Goal: Information Seeking & Learning: Understand process/instructions

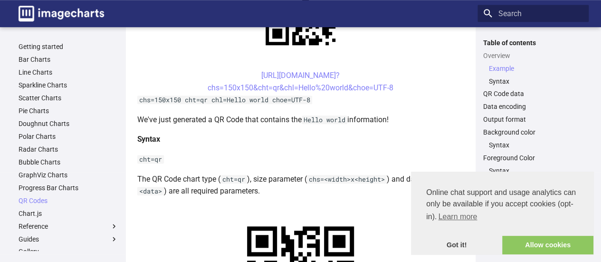
scroll to position [285, 0]
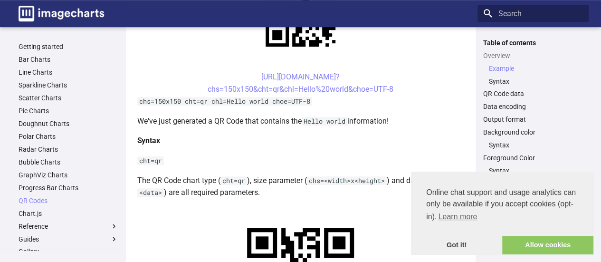
drag, startPoint x: 366, startPoint y: 76, endPoint x: 242, endPoint y: 73, distance: 124.0
click at [242, 73] on center "https://image-charts.com/chart? chs=150x150&cht=qr&chl=Hello%20world&choe=UTF-8" at bounding box center [300, 83] width 327 height 24
copy link "[URL][DOMAIN_NAME]?"
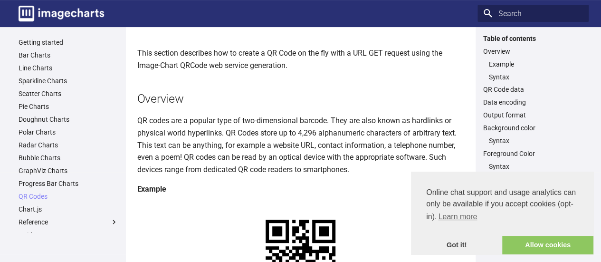
scroll to position [0, 0]
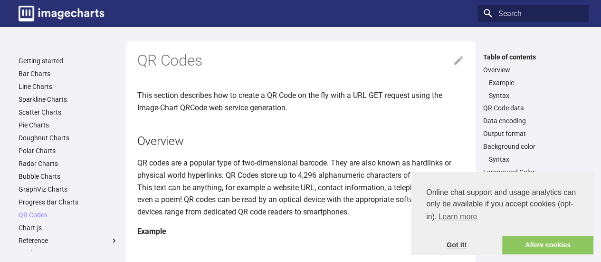
click at [457, 241] on link "Got it!" at bounding box center [456, 245] width 91 height 19
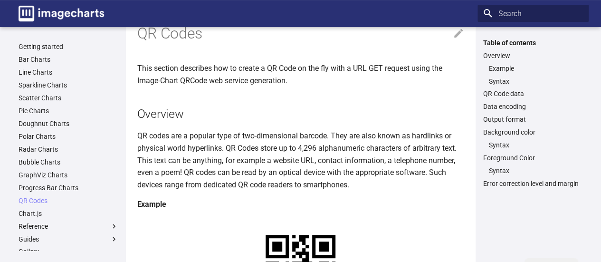
scroll to position [27, 0]
click at [495, 145] on link "Syntax" at bounding box center [536, 145] width 94 height 9
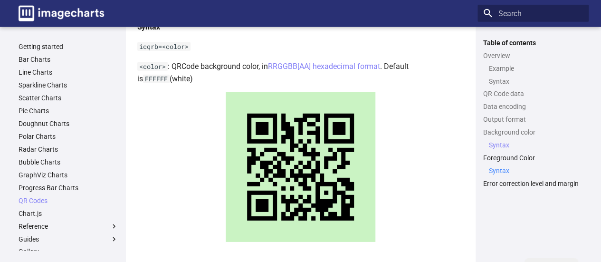
click at [511, 171] on link "Syntax" at bounding box center [536, 170] width 94 height 9
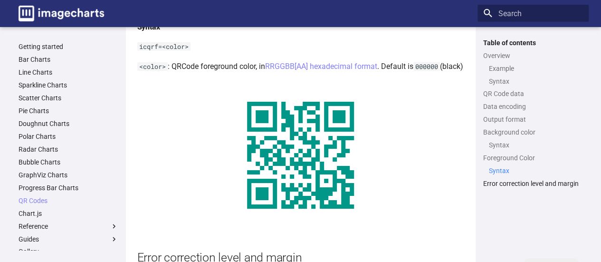
click at [507, 170] on link "Syntax" at bounding box center [536, 170] width 94 height 9
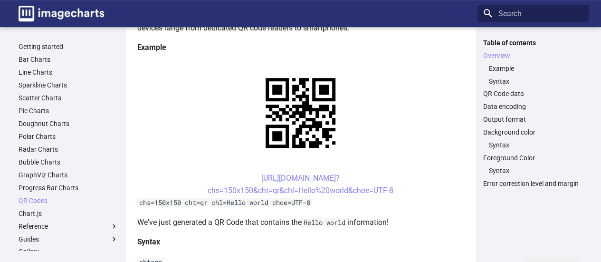
scroll to position [187, 0]
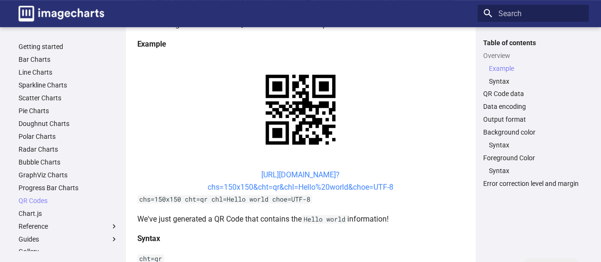
click at [261, 188] on link "https://image-charts.com/chart? chs=150x150&cht=qr&chl=Hello%20world&choe=UTF-8" at bounding box center [300, 180] width 186 height 21
click at [296, 173] on link "https://image-charts.com/chart? chs=150x150&cht=qr&chl=Hello%20world&choe=UTF-8" at bounding box center [300, 180] width 186 height 21
drag, startPoint x: 407, startPoint y: 189, endPoint x: 202, endPoint y: 180, distance: 205.8
click at [202, 180] on center "https://image-charts.com/chart? chs=150x150&cht=qr&chl=Hello%20world&choe=UTF-8" at bounding box center [300, 181] width 327 height 24
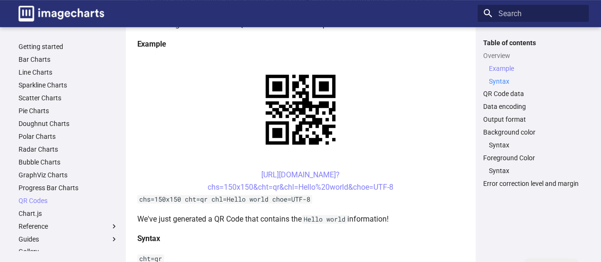
click at [497, 83] on link "Syntax" at bounding box center [536, 81] width 94 height 9
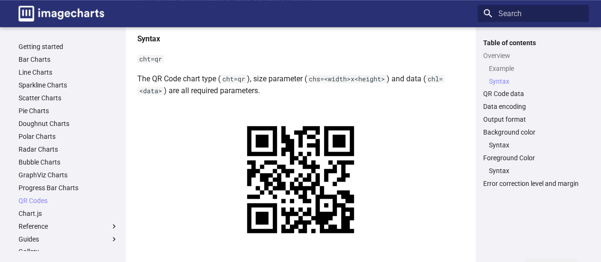
drag, startPoint x: 283, startPoint y: 142, endPoint x: 268, endPoint y: 60, distance: 83.5
click at [268, 60] on p "cht=qr" at bounding box center [300, 59] width 327 height 12
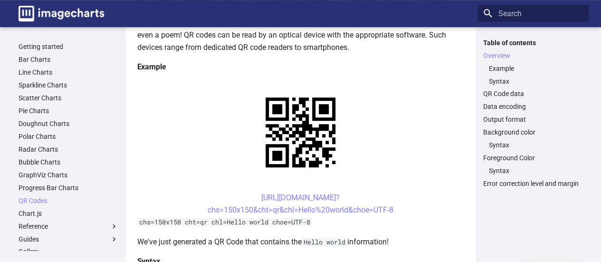
scroll to position [166, 0]
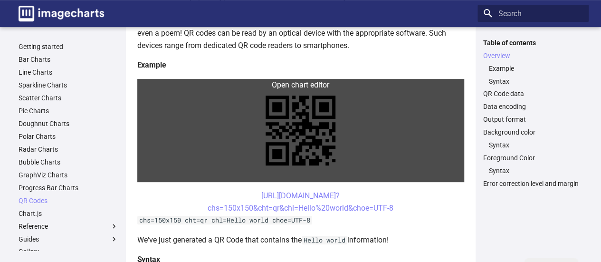
drag, startPoint x: 273, startPoint y: 198, endPoint x: 210, endPoint y: 176, distance: 67.4
click at [210, 176] on link at bounding box center [300, 130] width 327 height 103
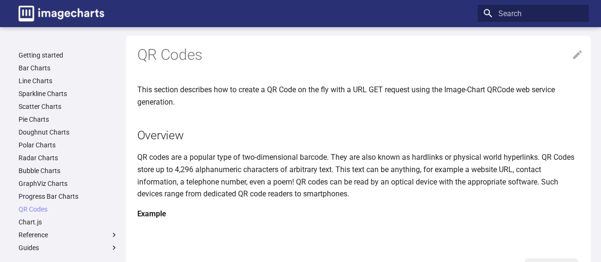
scroll to position [5, 0]
click at [576, 55] on icon at bounding box center [577, 55] width 9 height 9
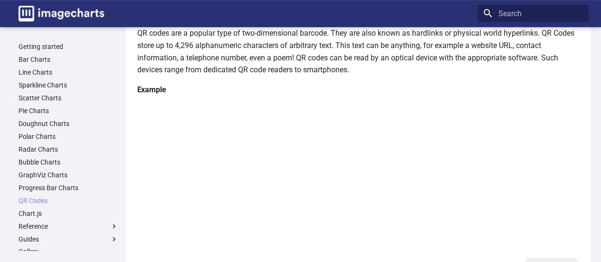
scroll to position [131, 0]
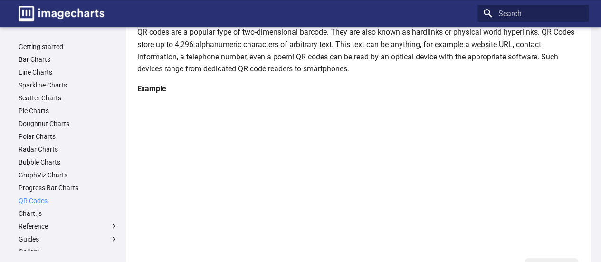
click at [39, 202] on link "QR Codes" at bounding box center [69, 200] width 100 height 9
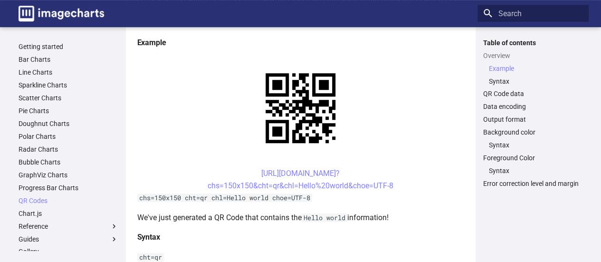
scroll to position [193, 0]
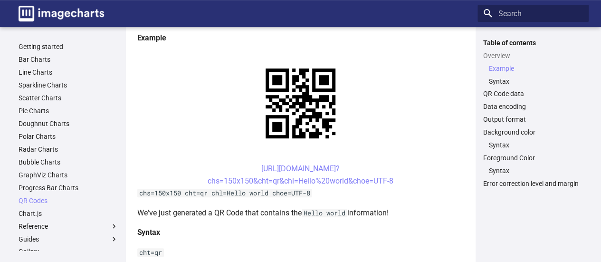
drag, startPoint x: 404, startPoint y: 180, endPoint x: 244, endPoint y: 168, distance: 160.5
click at [244, 168] on center "https://image-charts.com/chart? chs=150x150&cht=qr&chl=Hello%20world&choe=UTF-8" at bounding box center [300, 174] width 327 height 24
copy link "https://image-charts.com/chart? chs=150x150&cht=qr&chl=Hello%20world&choe=UTF-8"
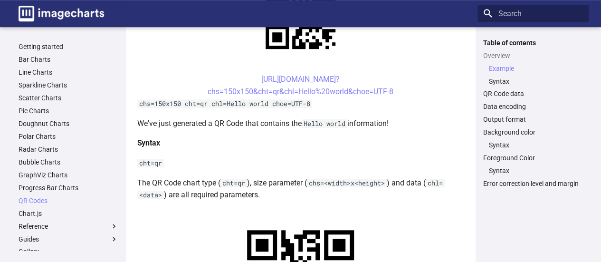
scroll to position [284, 0]
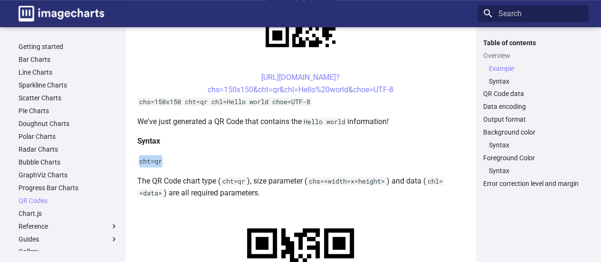
drag, startPoint x: 166, startPoint y: 158, endPoint x: 141, endPoint y: 156, distance: 25.7
click at [141, 156] on p "cht=qr" at bounding box center [300, 161] width 327 height 12
copy code "cht=qr"
drag, startPoint x: 326, startPoint y: 181, endPoint x: 311, endPoint y: 181, distance: 14.7
click at [311, 181] on code "chs=<width>x<height>" at bounding box center [347, 181] width 80 height 9
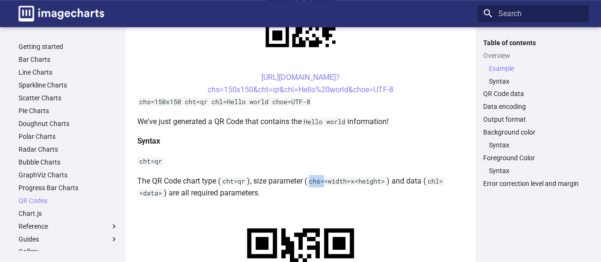
copy code "chs="
drag, startPoint x: 431, startPoint y: 180, endPoint x: 160, endPoint y: 190, distance: 270.4
click at [160, 190] on code "chl=<data>" at bounding box center [290, 187] width 307 height 21
copy code "chl=<data>"
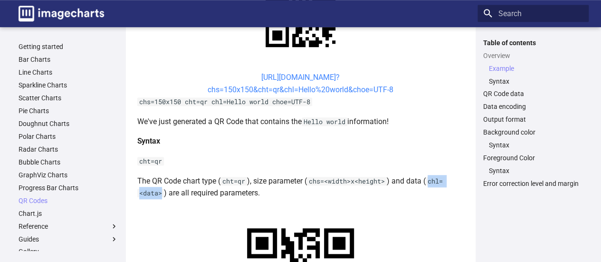
drag, startPoint x: 326, startPoint y: 64, endPoint x: 246, endPoint y: 77, distance: 80.8
copy link "https://image-charts.co"
click at [503, 84] on link "Syntax" at bounding box center [536, 81] width 94 height 9
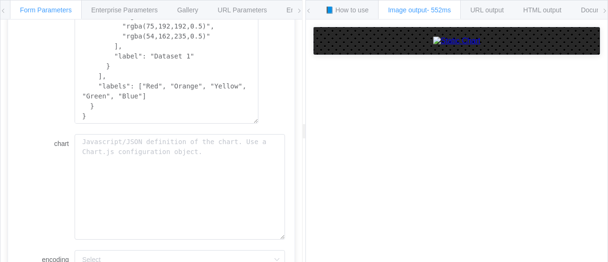
scroll to position [353, 0]
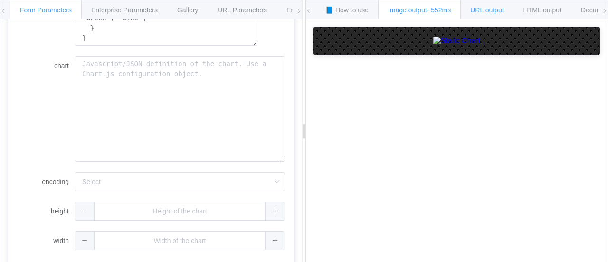
click at [267, 9] on span "URL output" at bounding box center [241, 10] width 49 height 8
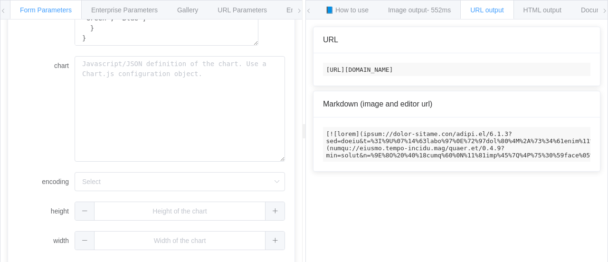
scroll to position [0, 1299]
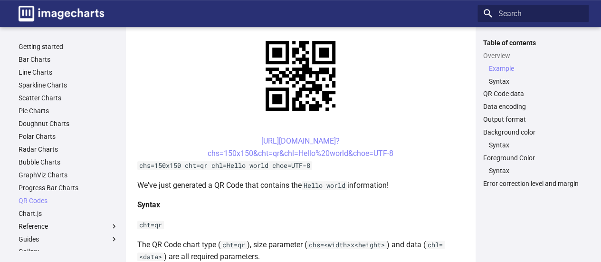
scroll to position [226, 0]
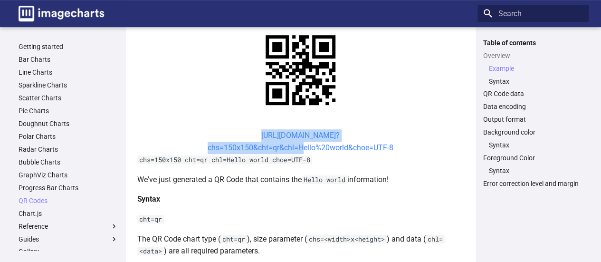
drag, startPoint x: 241, startPoint y: 126, endPoint x: 298, endPoint y: 145, distance: 60.7
copy link "[URL][DOMAIN_NAME]? chs=150x150&cht=qr&chl="
